Goal: Task Accomplishment & Management: Use online tool/utility

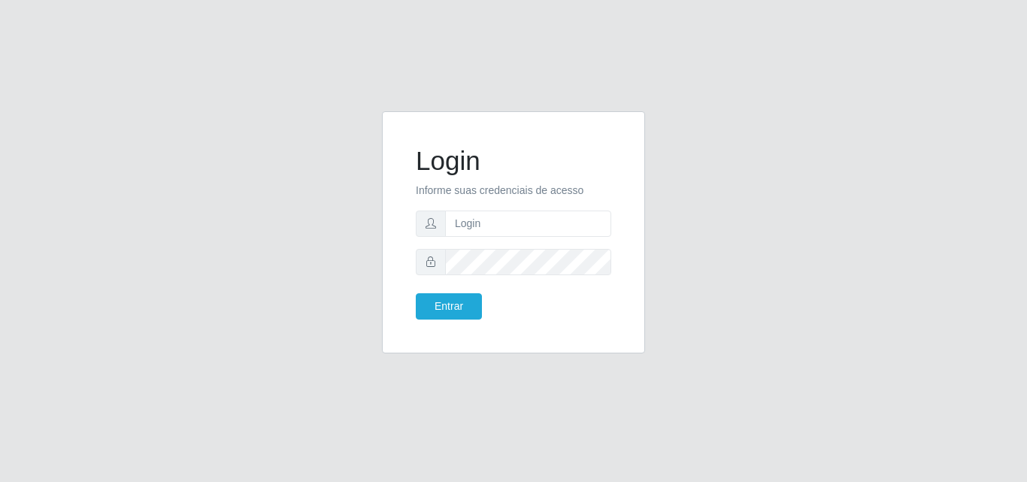
type input "[EMAIL_ADDRESS][DOMAIN_NAME]"
click at [416, 293] on button "Entrar" at bounding box center [449, 306] width 66 height 26
click at [441, 312] on button "Entrar" at bounding box center [449, 306] width 66 height 26
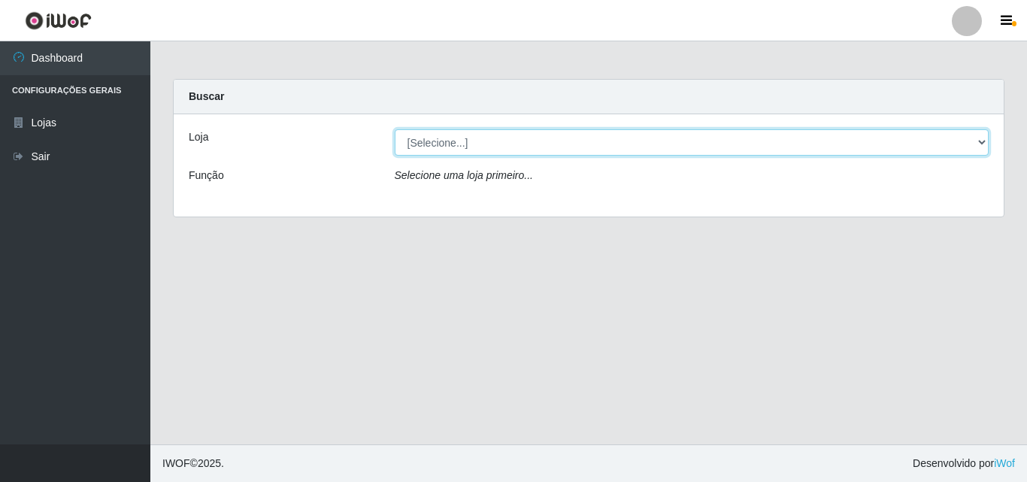
click at [976, 139] on select "[Selecione...] Corte Fácil - Unidade Emaús" at bounding box center [692, 142] width 595 height 26
select select "201"
click at [395, 129] on select "[Selecione...] Corte Fácil - Unidade Emaús" at bounding box center [692, 142] width 595 height 26
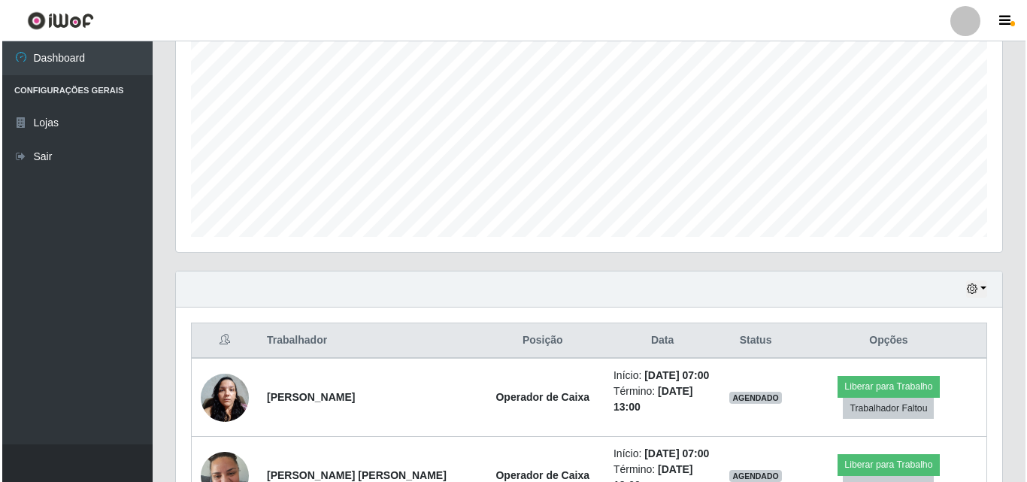
scroll to position [526, 0]
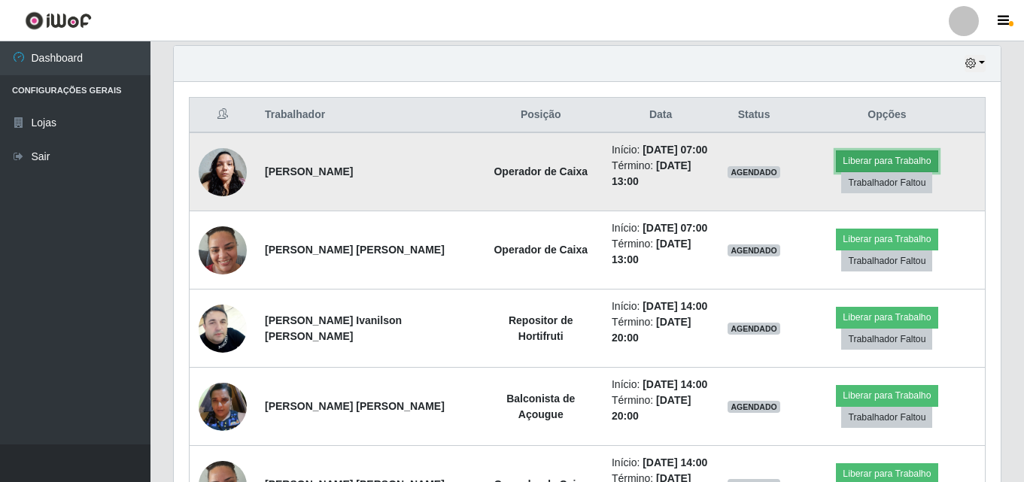
click at [836, 164] on button "Liberar para Trabalho" at bounding box center [887, 160] width 102 height 21
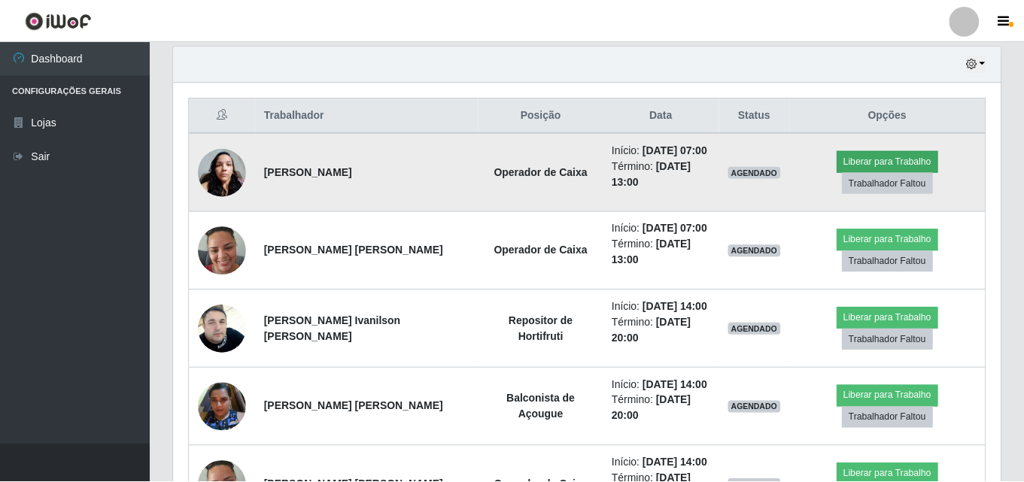
scroll to position [312, 819]
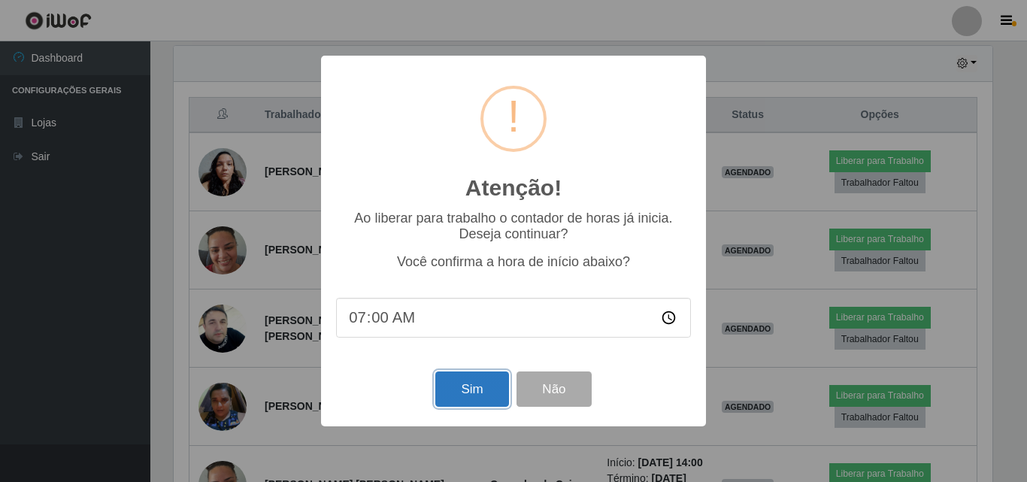
click at [493, 391] on button "Sim" at bounding box center [471, 389] width 73 height 35
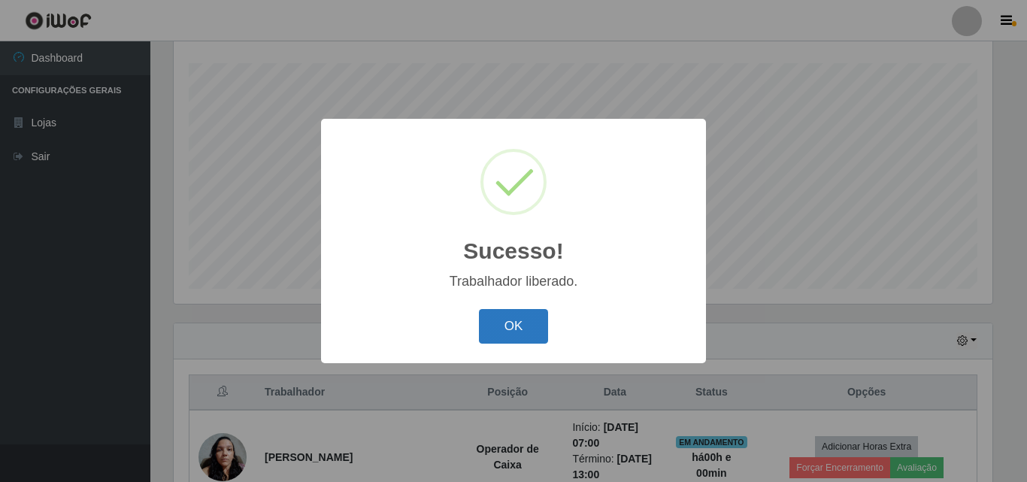
click at [523, 317] on button "OK" at bounding box center [514, 326] width 70 height 35
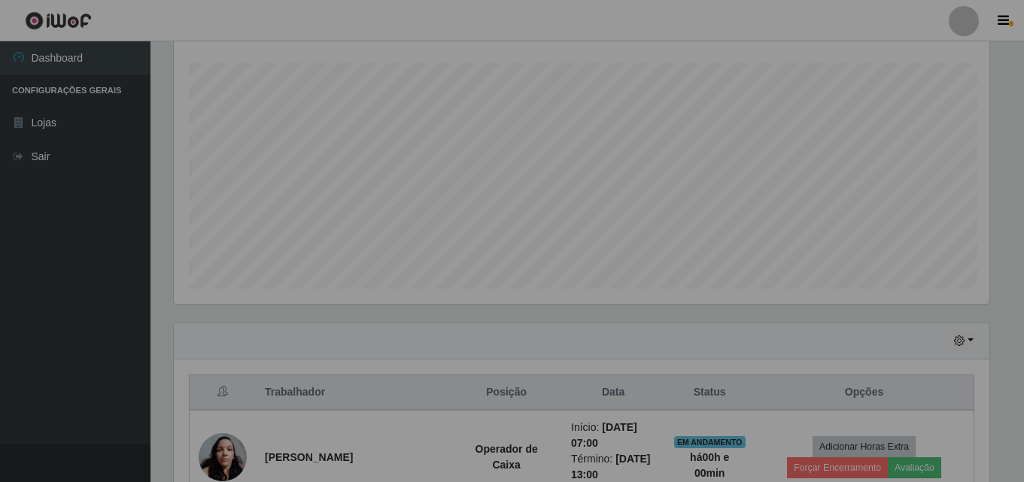
scroll to position [312, 827]
